Goal: Communication & Community: Answer question/provide support

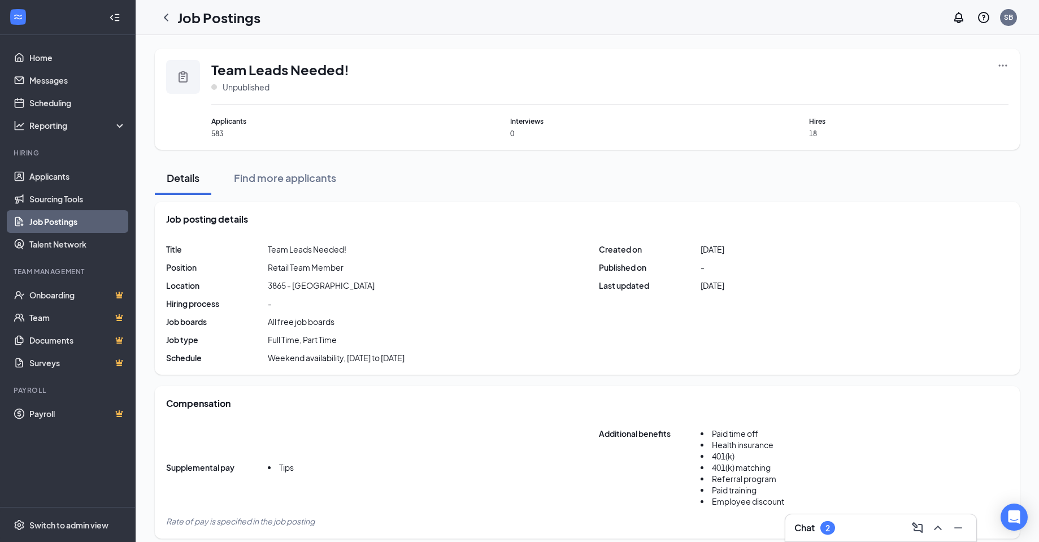
click at [835, 531] on div "Chat 2" at bounding box center [814, 528] width 41 height 14
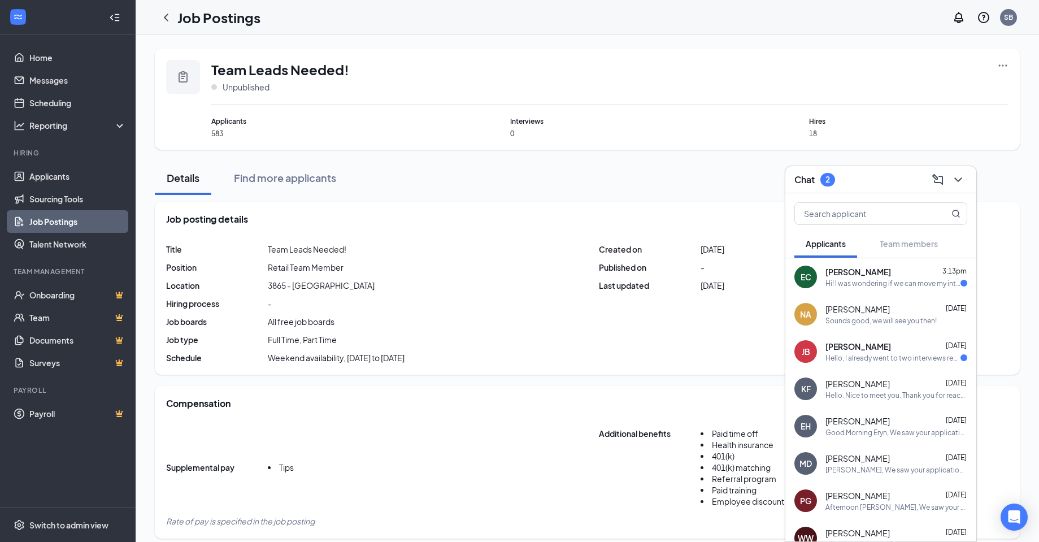
click at [890, 281] on div "Hi! I was wondering if we can move my interview [DATE] till 5:30? i'm driving t…" at bounding box center [893, 284] width 135 height 10
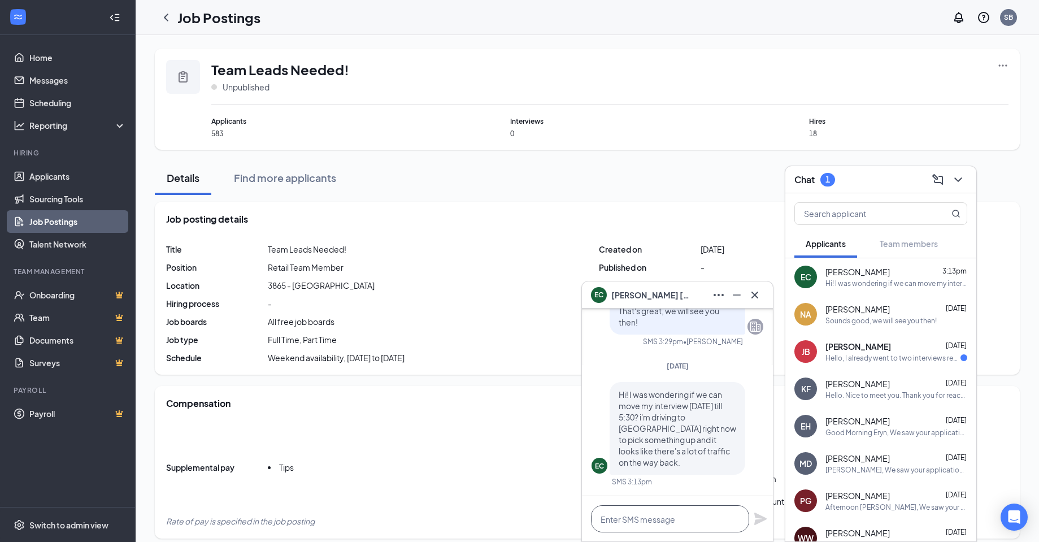
click at [717, 515] on textarea at bounding box center [670, 518] width 158 height 27
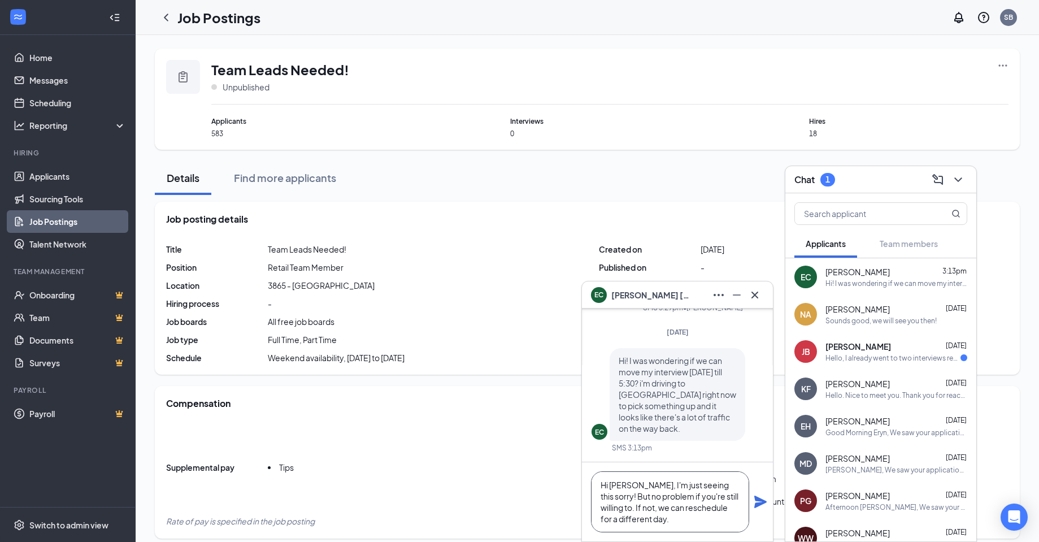
type textarea "Hi [PERSON_NAME], I'm just seeing this sorry! But no problem if you're still wi…"
click at [761, 500] on icon "Plane" at bounding box center [760, 502] width 12 height 12
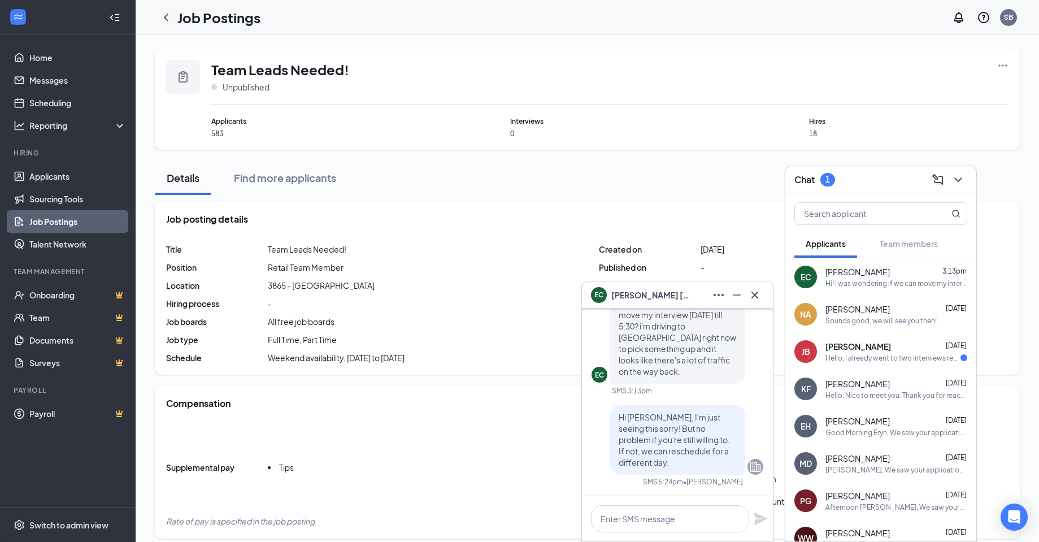
scroll to position [0, 0]
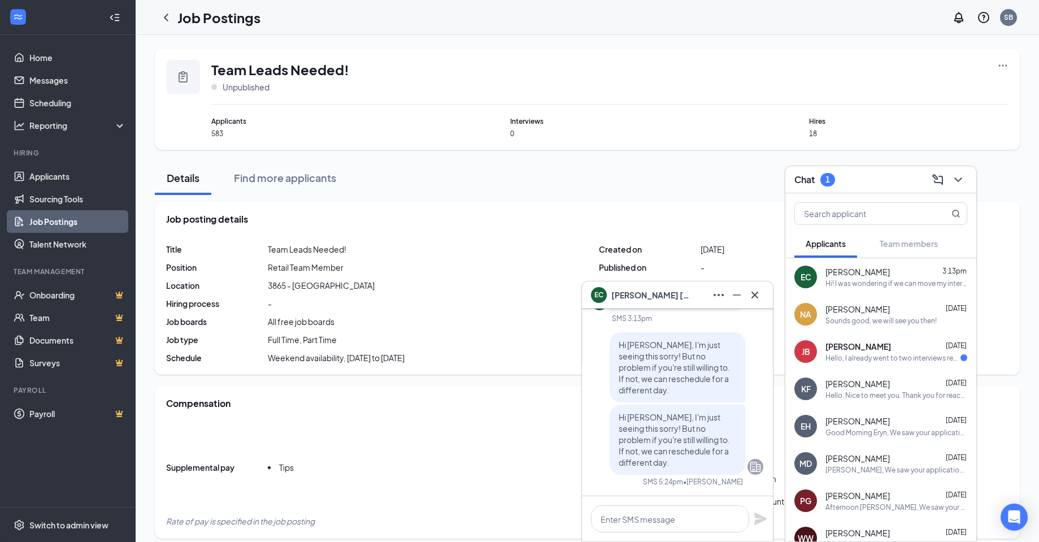
drag, startPoint x: 693, startPoint y: 296, endPoint x: 708, endPoint y: 296, distance: 15.3
click at [693, 296] on div "EC [PERSON_NAME]" at bounding box center [677, 295] width 173 height 18
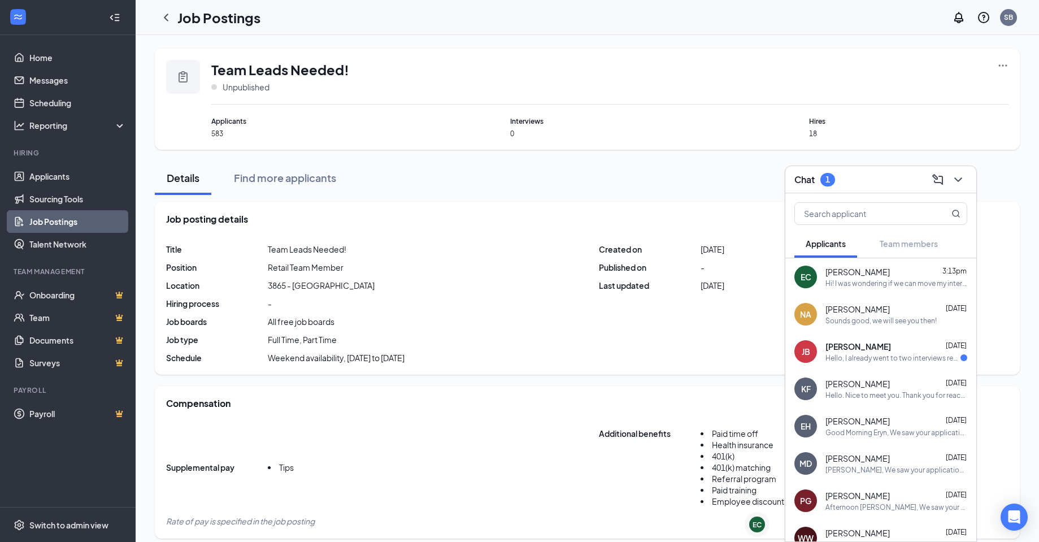
click at [933, 347] on div "[PERSON_NAME] [DATE]" at bounding box center [897, 346] width 142 height 11
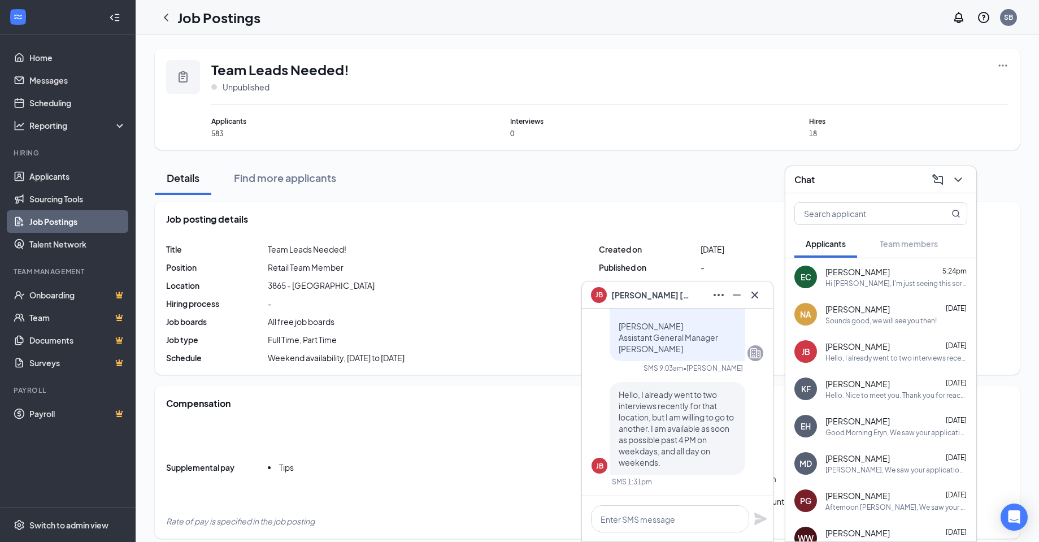
click at [699, 292] on div "[PERSON_NAME]" at bounding box center [677, 295] width 173 height 18
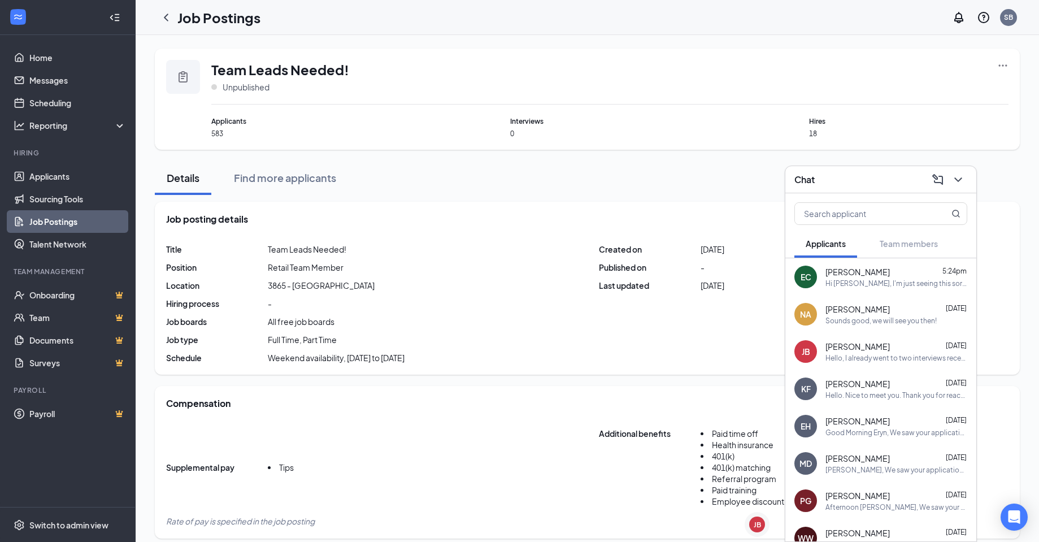
click at [836, 183] on div "Chat" at bounding box center [880, 180] width 173 height 18
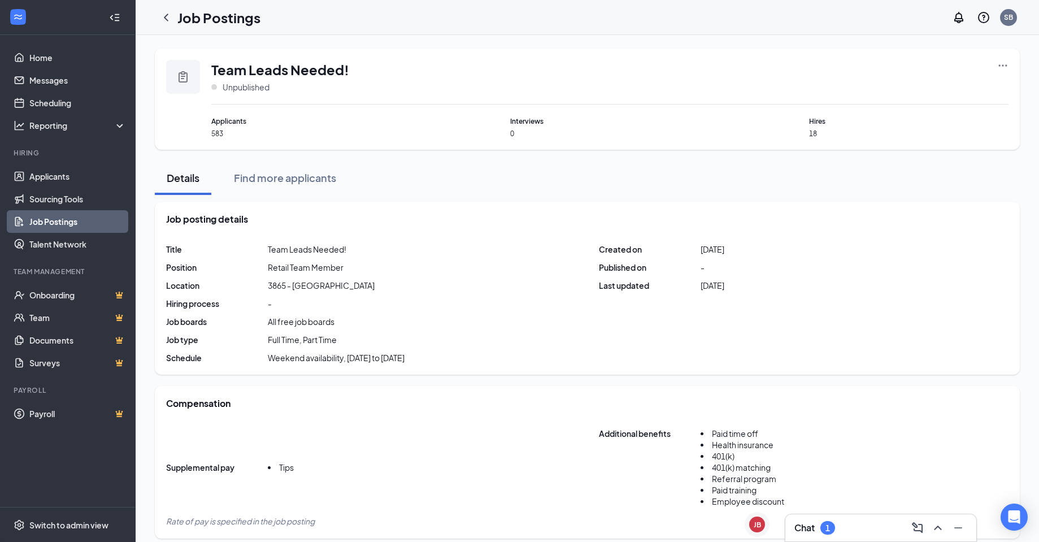
click at [807, 522] on h3 "Chat" at bounding box center [804, 528] width 20 height 12
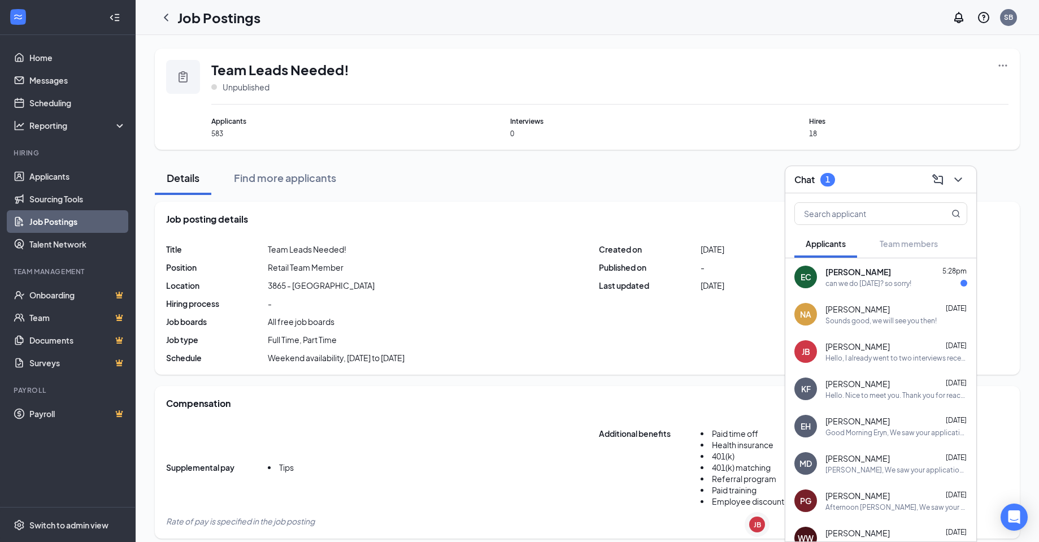
click at [909, 282] on div "can we do [DATE]? so sorry!" at bounding box center [869, 284] width 86 height 10
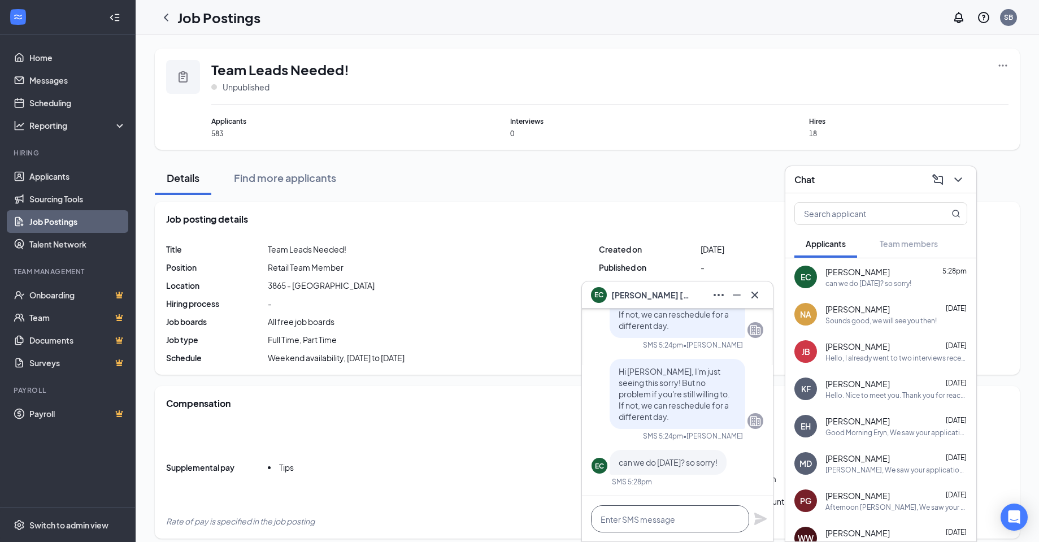
click at [610, 514] on textarea at bounding box center [670, 518] width 158 height 27
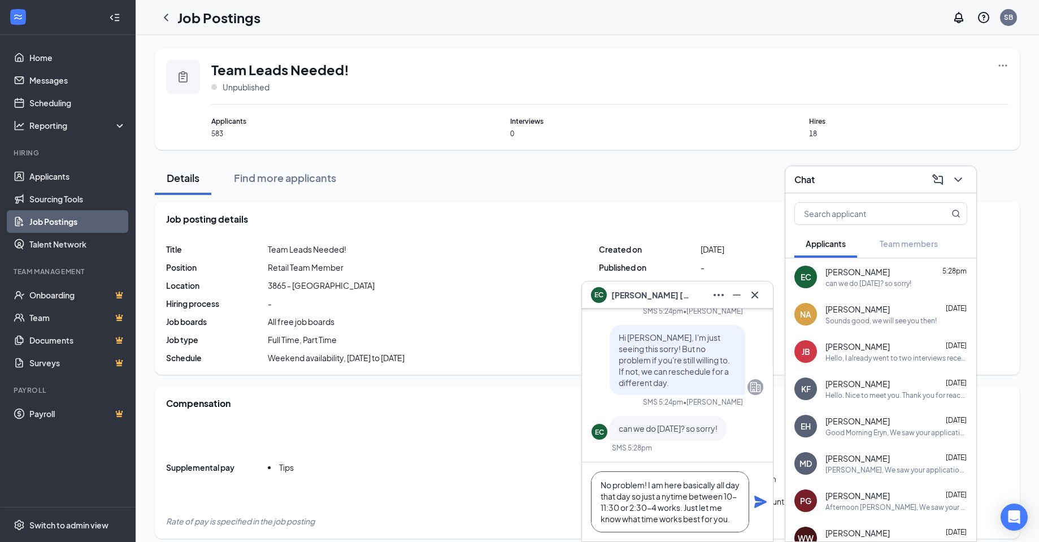
type textarea "No problem! I am here basically all day that day so just a nytime between 10-11…"
click at [759, 500] on icon "Plane" at bounding box center [760, 502] width 12 height 12
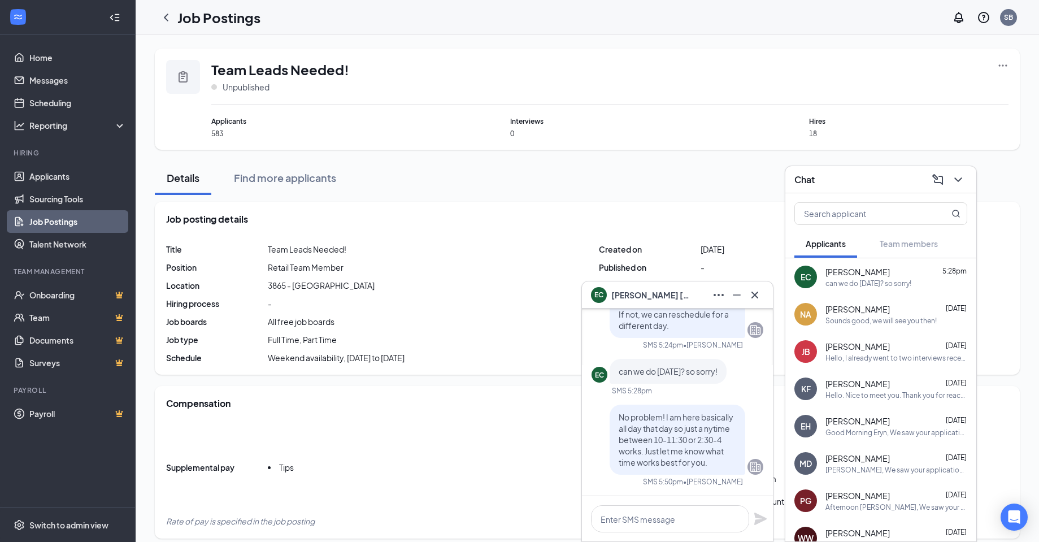
click at [680, 293] on div "EC [PERSON_NAME]" at bounding box center [677, 295] width 173 height 18
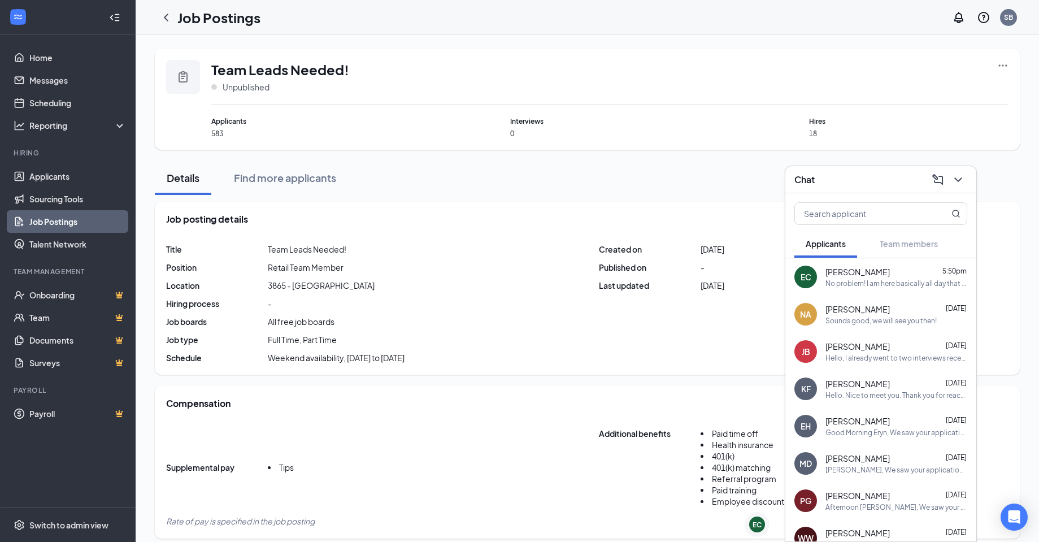
click at [869, 177] on div "Chat" at bounding box center [880, 180] width 173 height 18
